Goal: Task Accomplishment & Management: Manage account settings

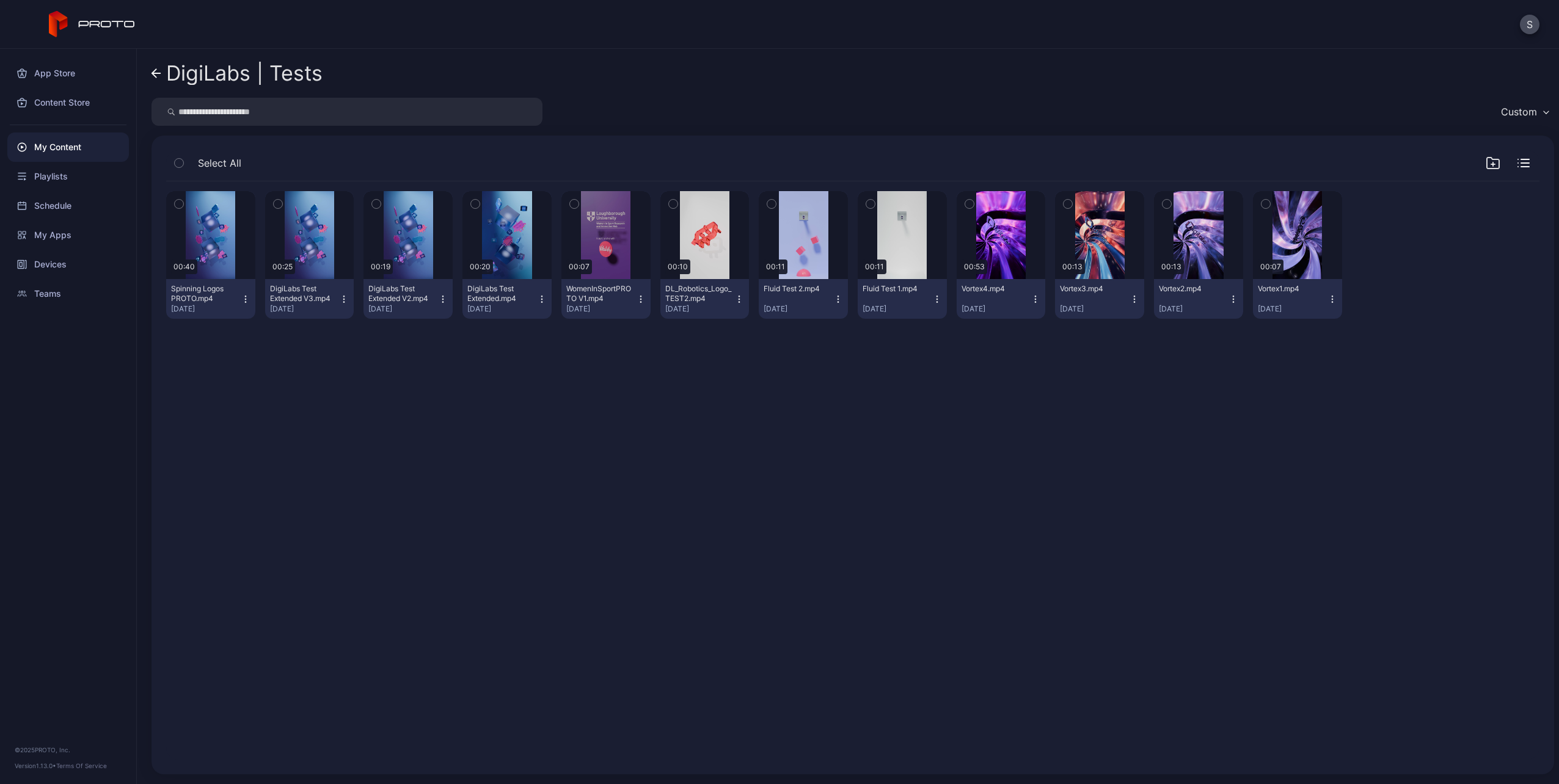
click at [760, 424] on div "Preview 00:40 Spinning Logos PROTO.mp4 [DATE] Preview 00:25 DigiLabs Test Exten…" at bounding box center [852, 470] width 1393 height 598
click at [150, 73] on div "DigiLabs | Tests Custom Select All Preview 00:40 Spinning Logos PROTO.mp4 [DATE…" at bounding box center [847, 416] width 1421 height 735
click at [153, 73] on icon at bounding box center [156, 73] width 8 height 0
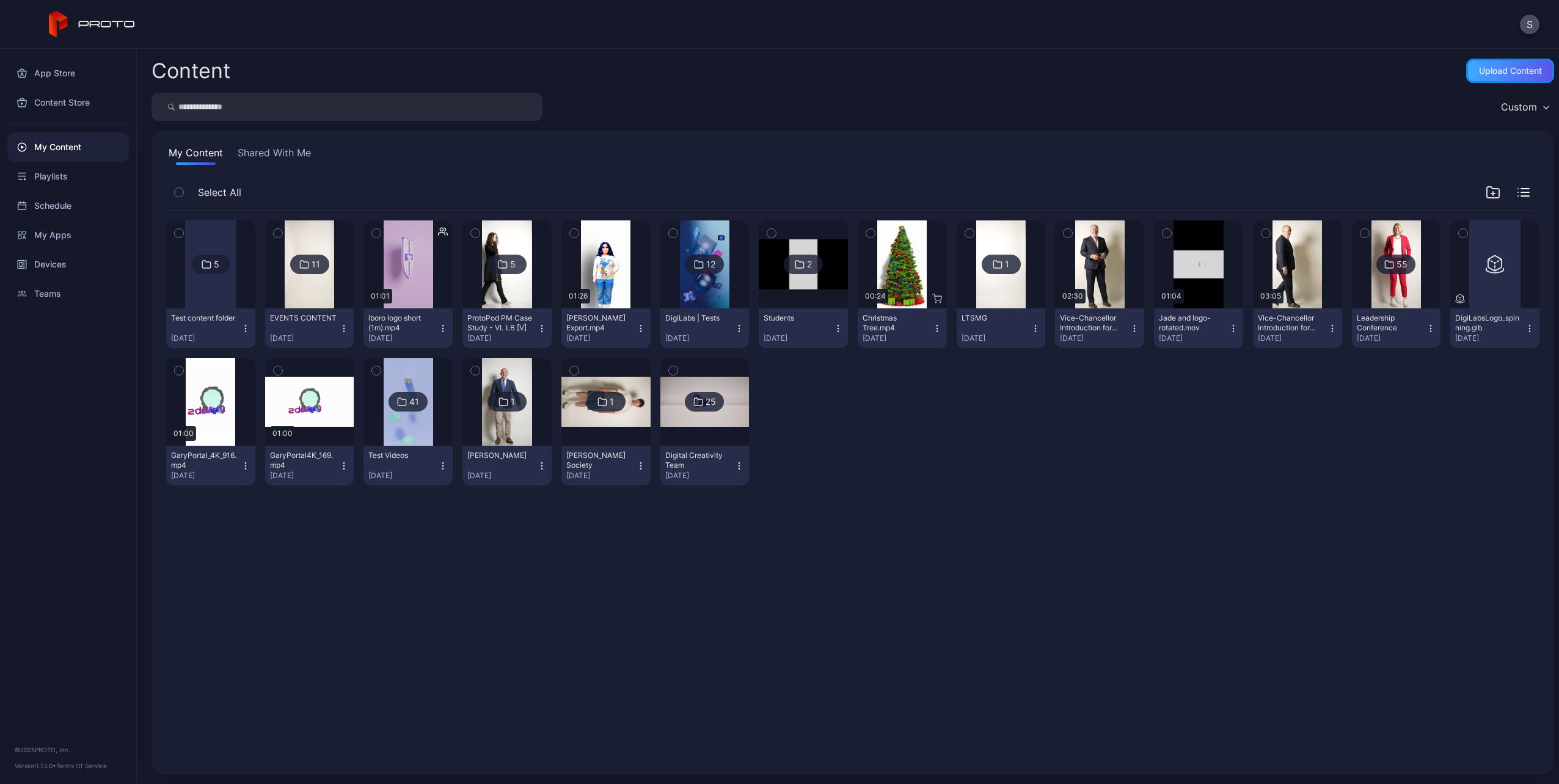
click at [1493, 72] on div "Upload Content" at bounding box center [1510, 71] width 63 height 10
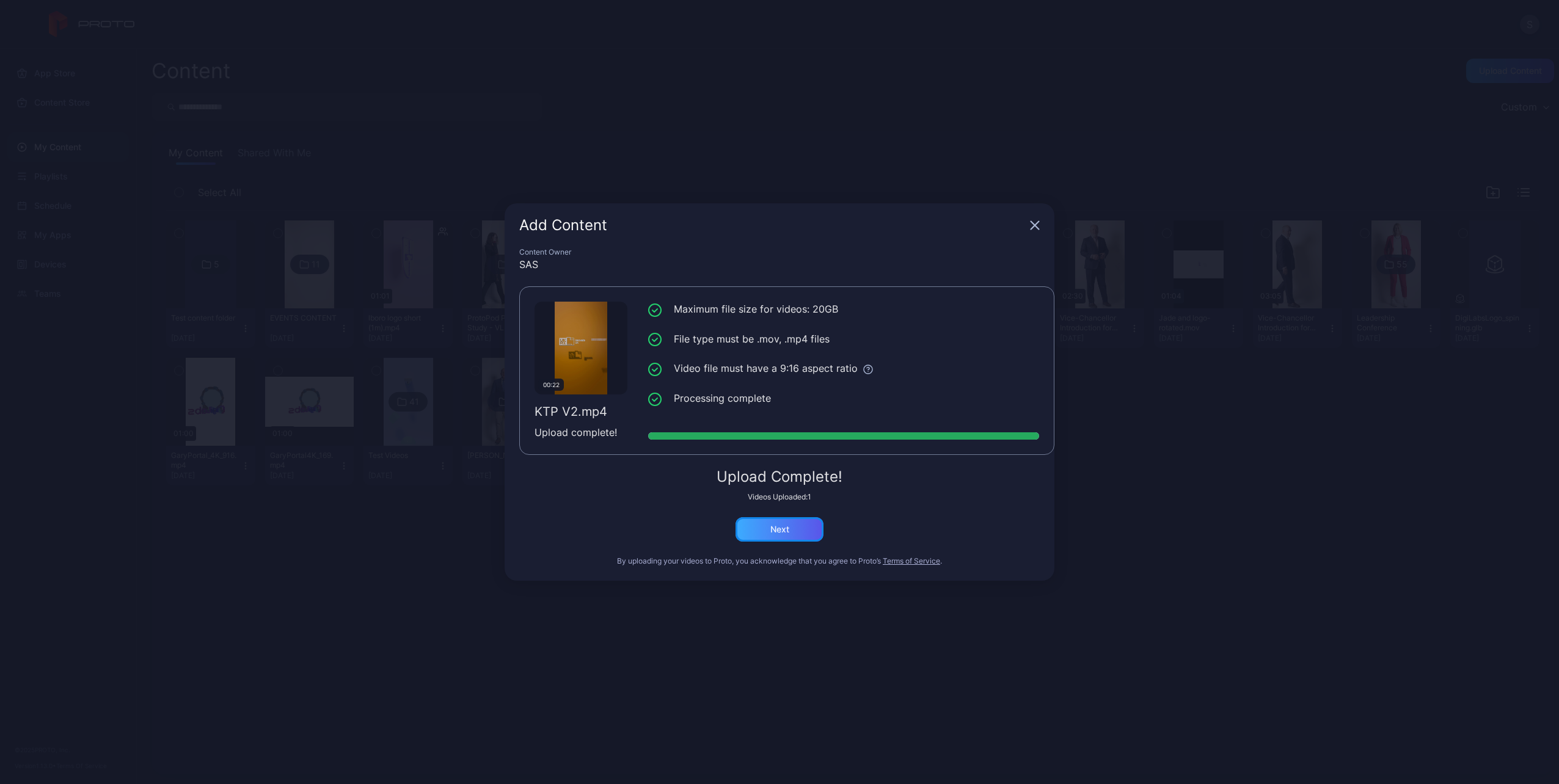
click at [789, 527] on div "Next" at bounding box center [779, 530] width 88 height 25
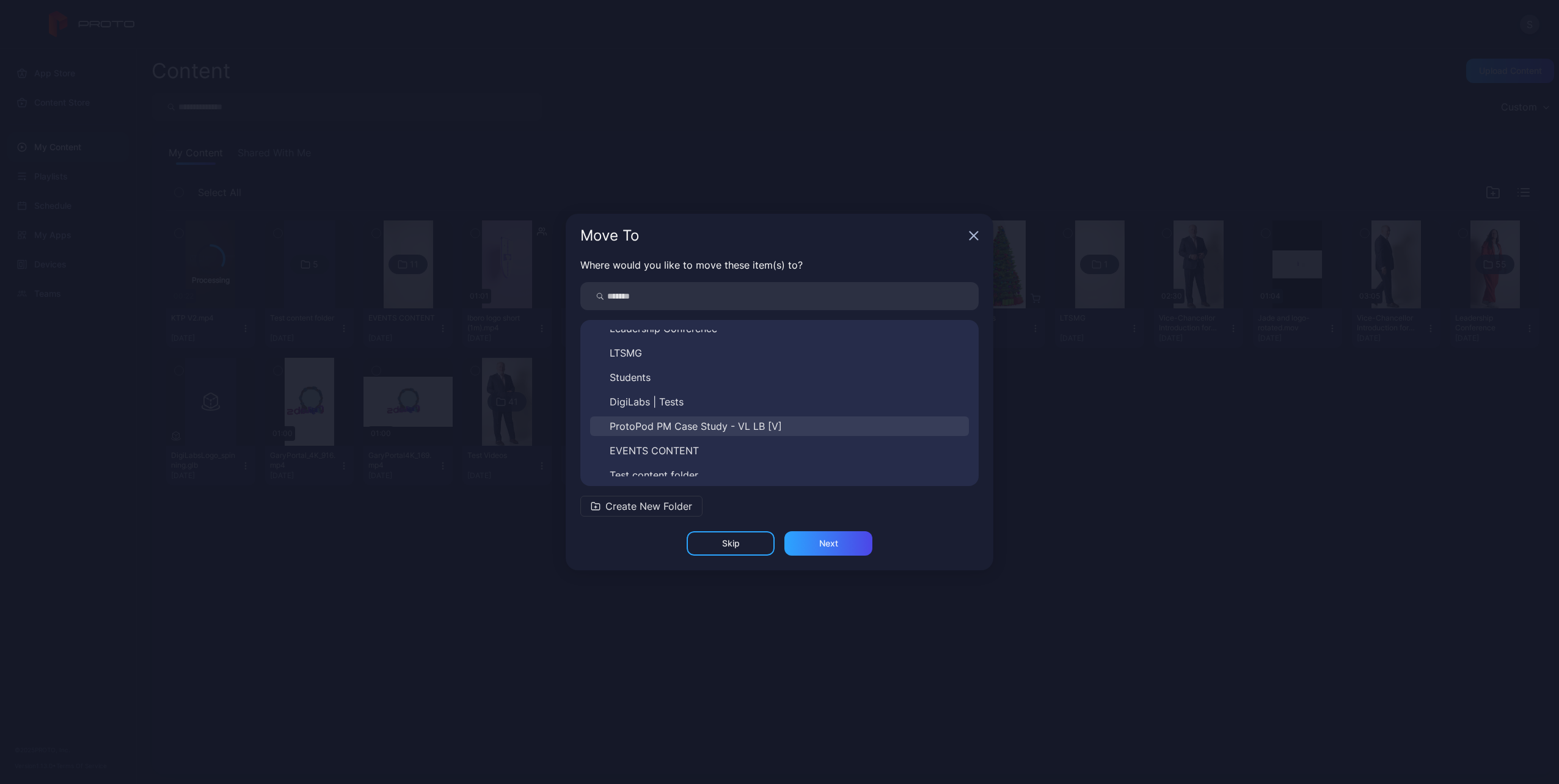
scroll to position [142, 0]
click at [658, 438] on span "EVENTS CONTENT" at bounding box center [654, 442] width 89 height 15
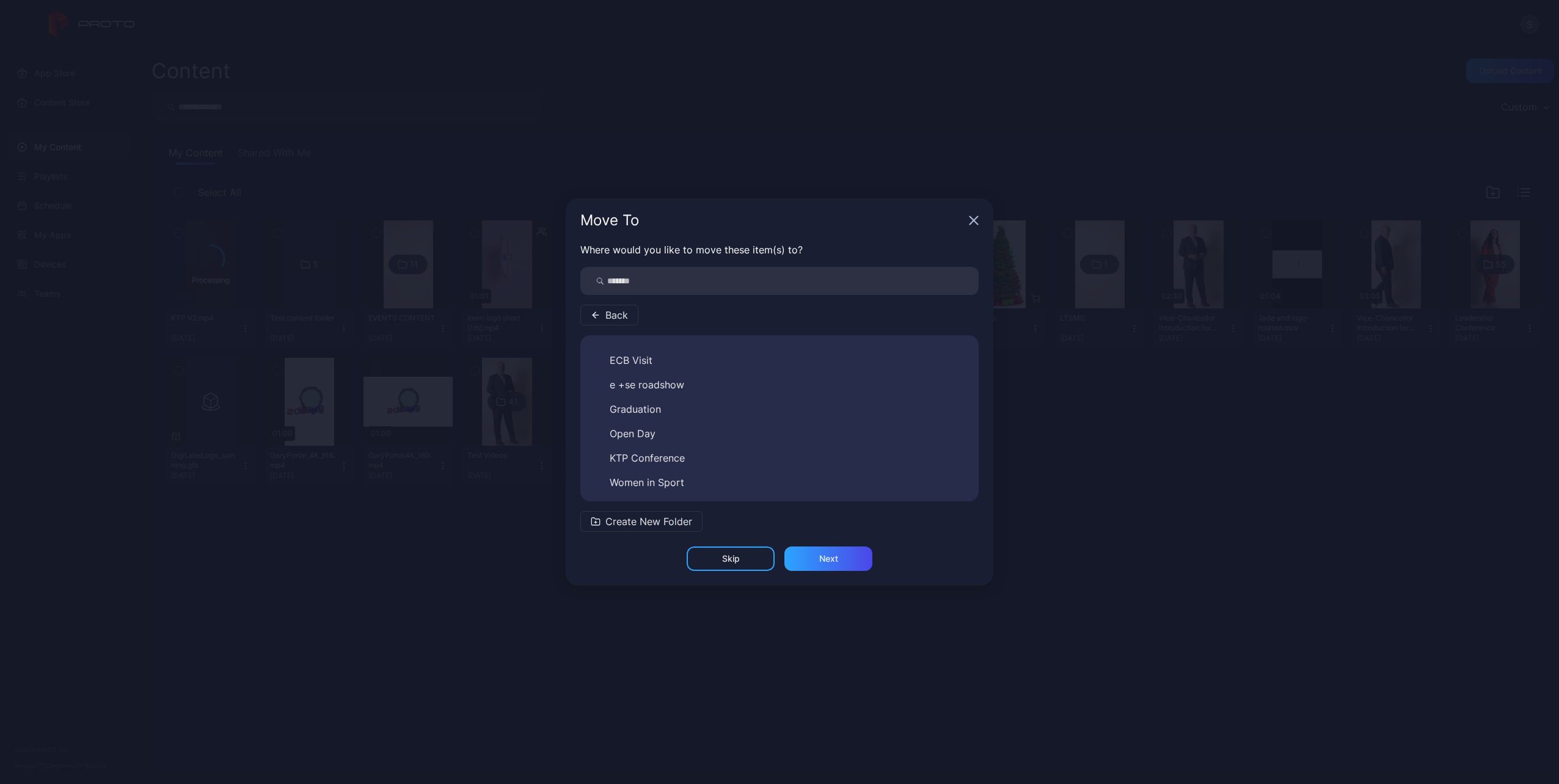
scroll to position [68, 0]
click at [670, 522] on span "Create New Folder" at bounding box center [648, 521] width 86 height 15
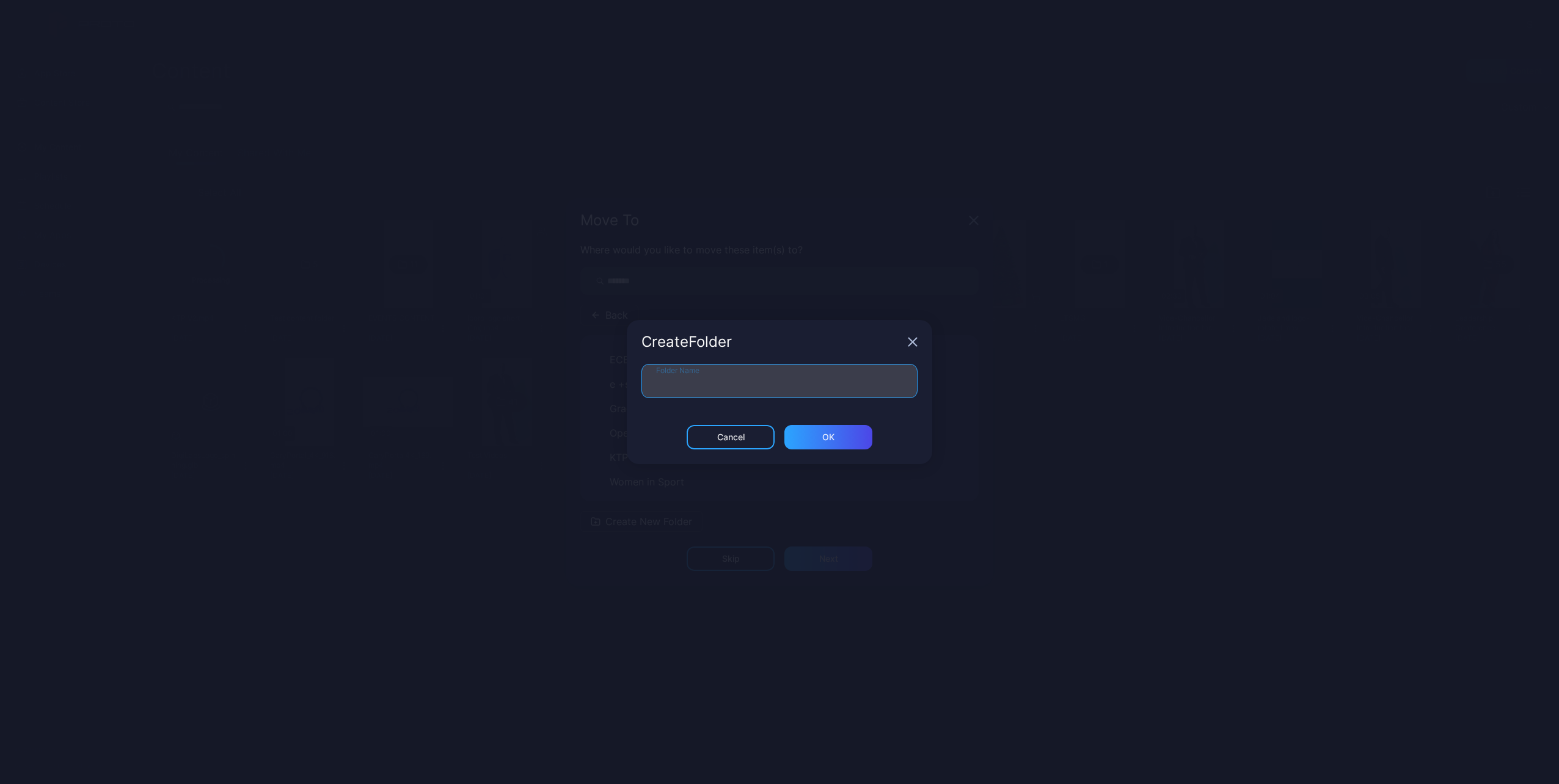
click at [679, 378] on input "Folder Name" at bounding box center [779, 381] width 276 height 35
type input "***"
click at [829, 450] on div "Cancel ОК" at bounding box center [779, 444] width 306 height 39
click at [829, 445] on div "ОК" at bounding box center [828, 437] width 88 height 25
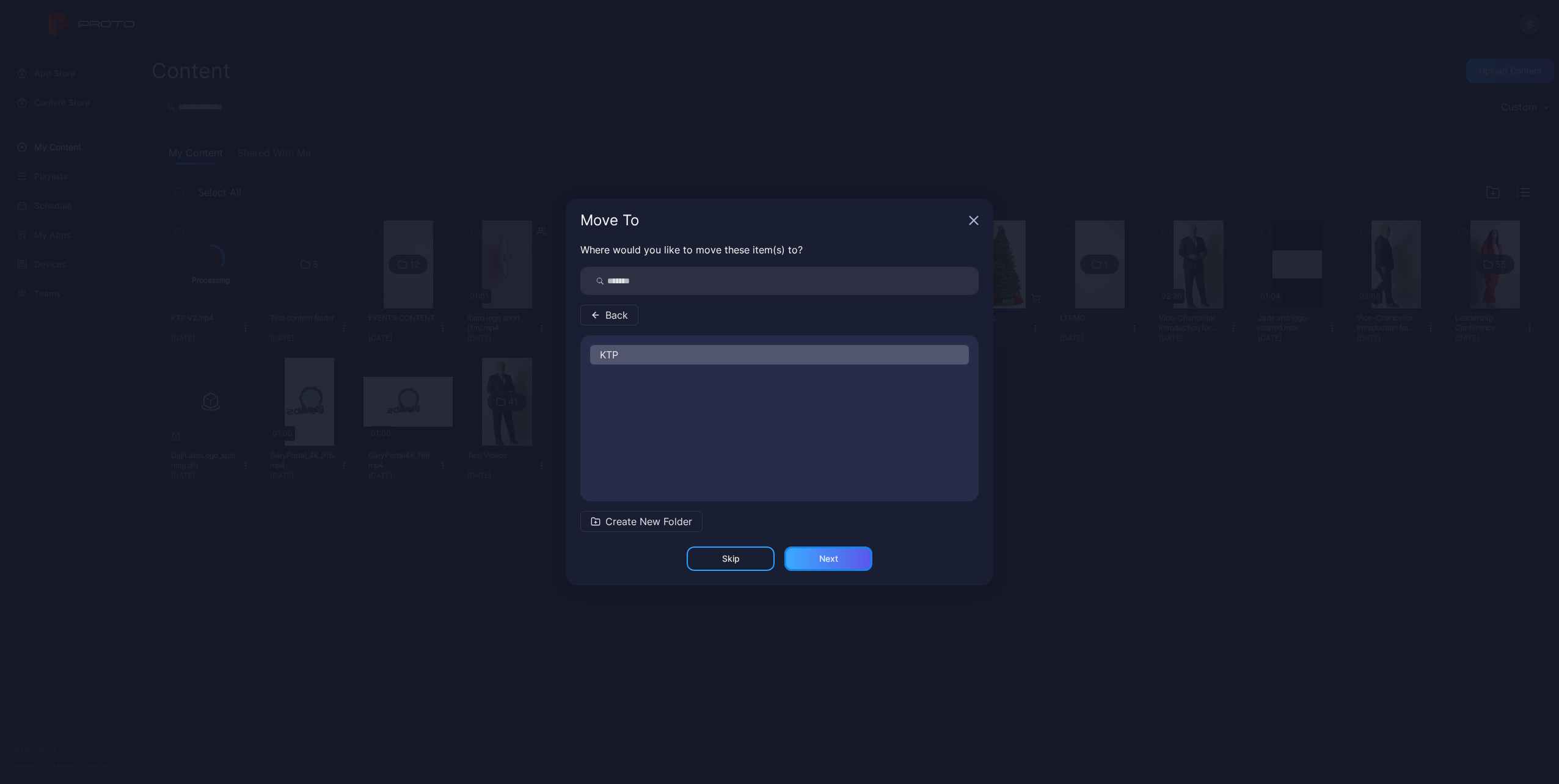
click at [815, 564] on div "Next" at bounding box center [828, 559] width 88 height 25
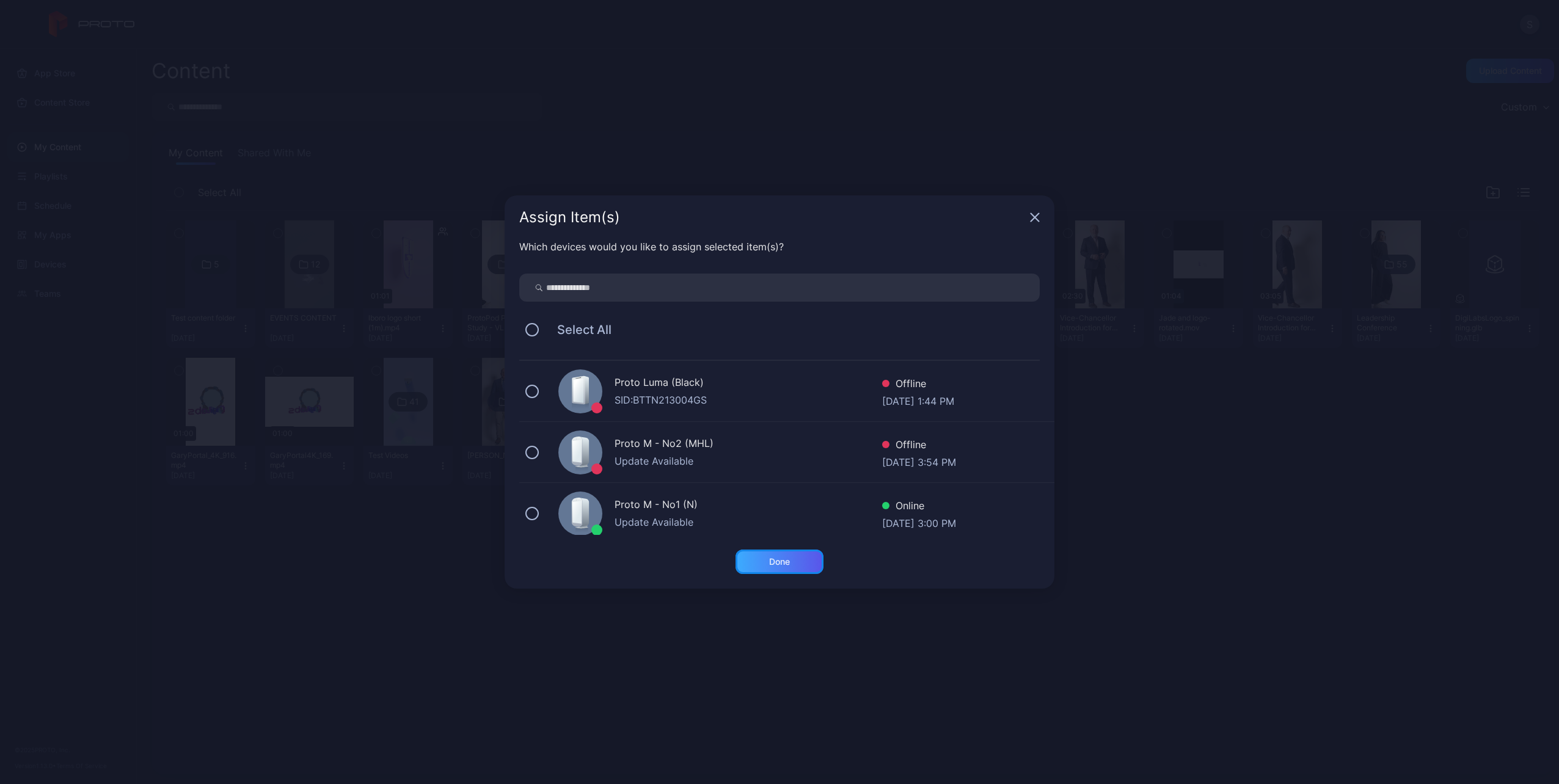
click at [788, 567] on div "Done" at bounding box center [779, 562] width 88 height 25
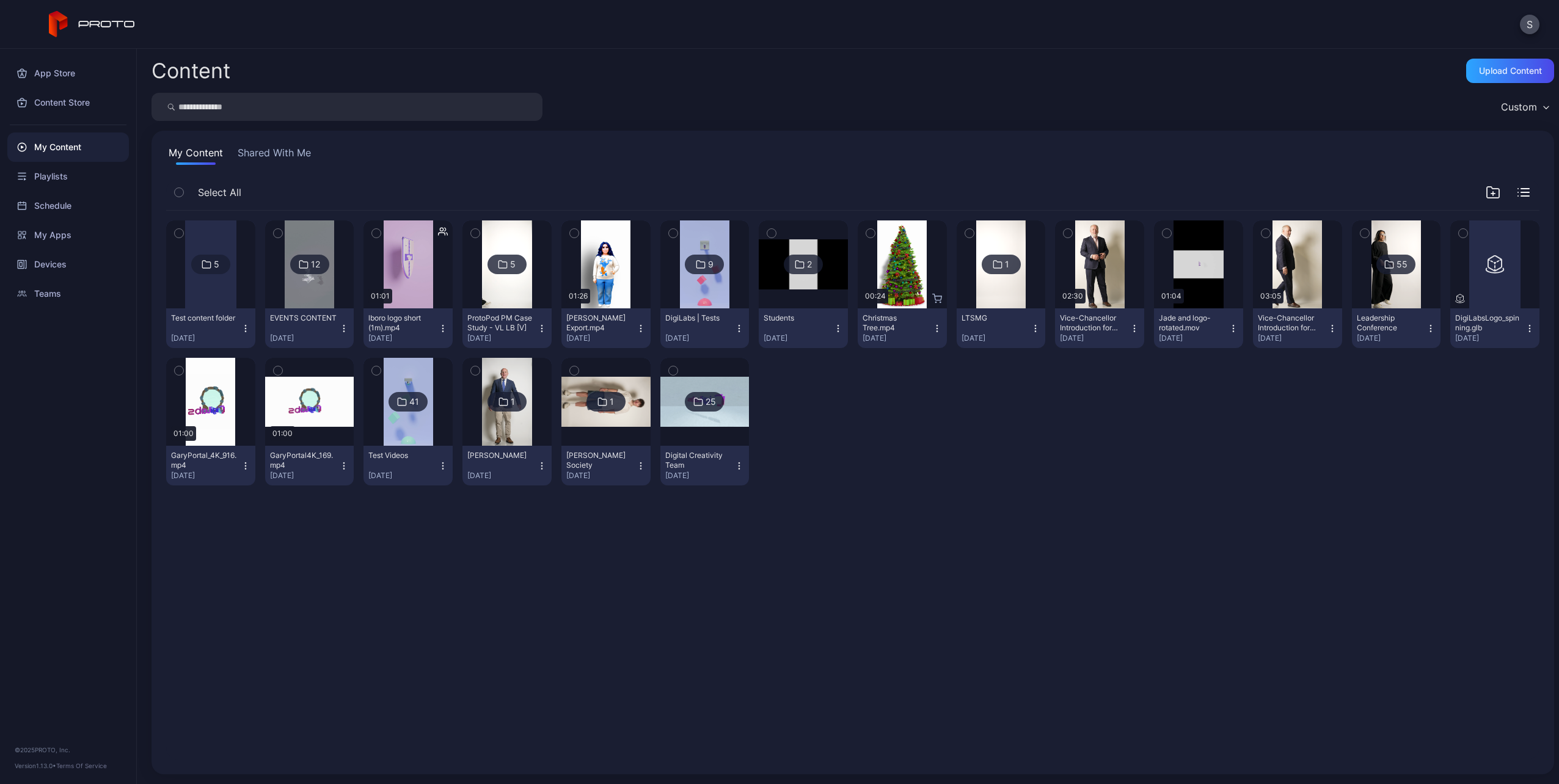
click at [305, 275] on img at bounding box center [310, 264] width 49 height 88
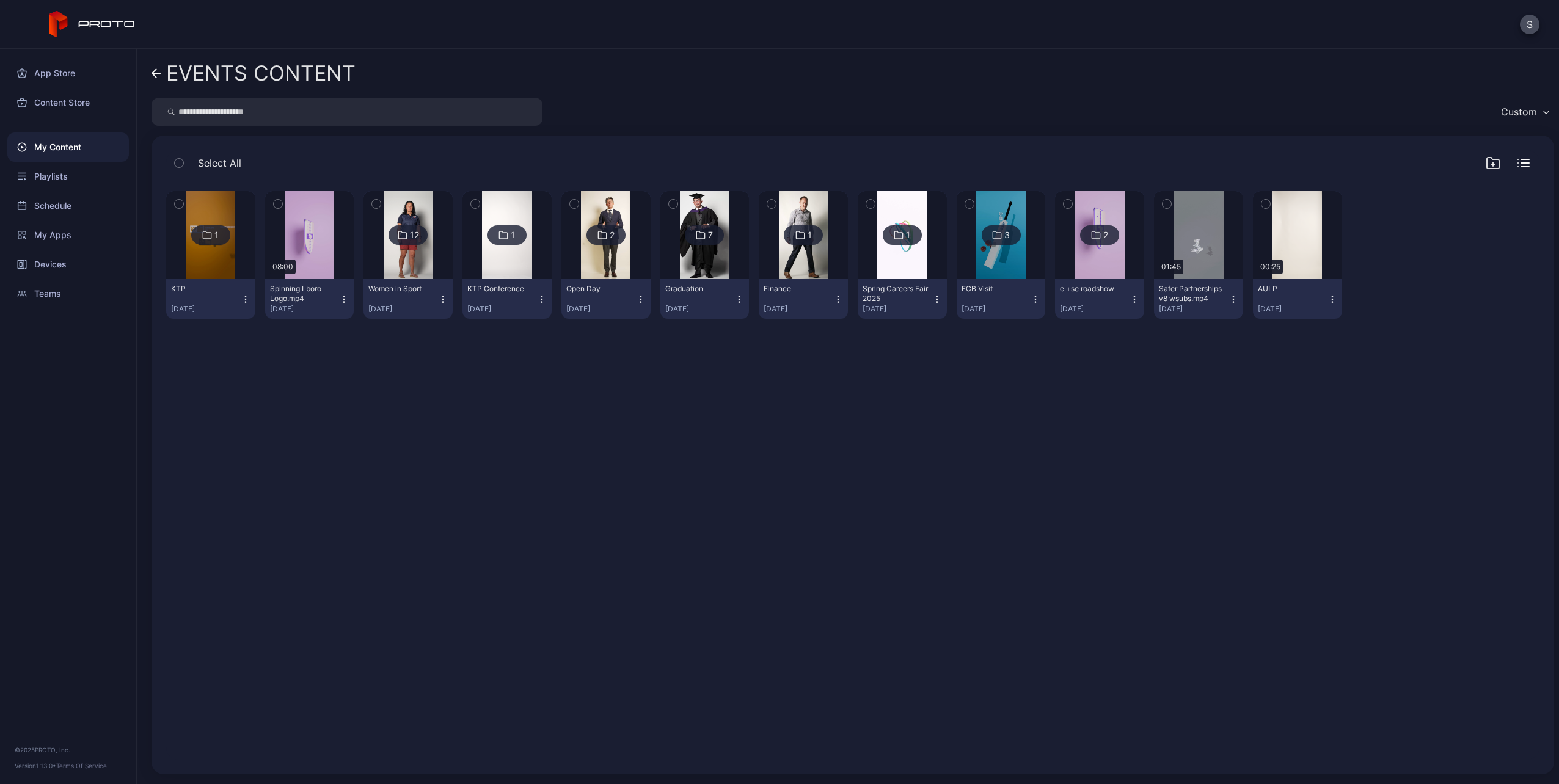
click at [213, 240] on div "1" at bounding box center [210, 236] width 39 height 20
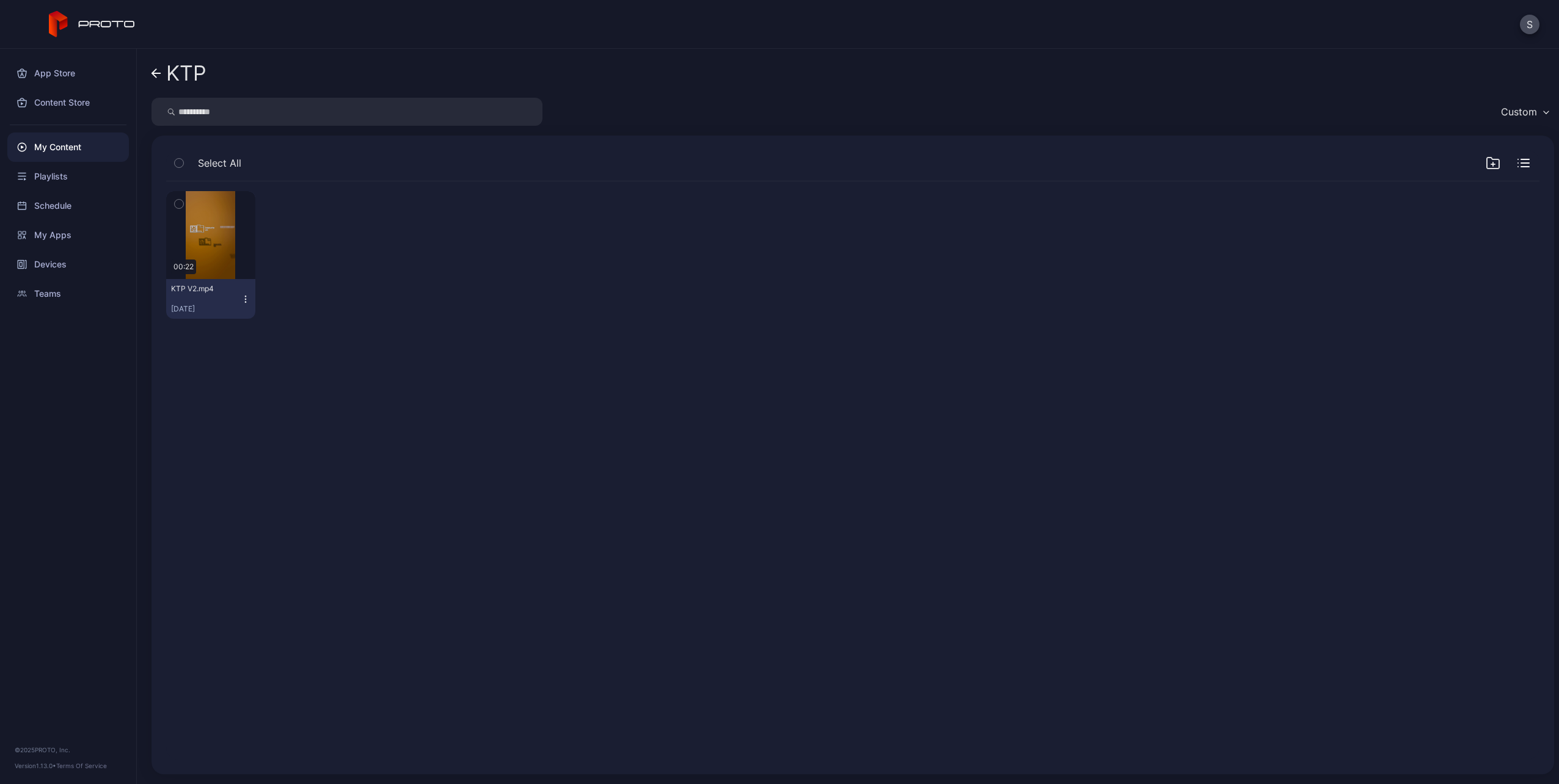
click at [360, 282] on div "Preview 00:22 KTP V2.mp4 [DATE]" at bounding box center [852, 254] width 1373 height 147
